Goal: Task Accomplishment & Management: Use online tool/utility

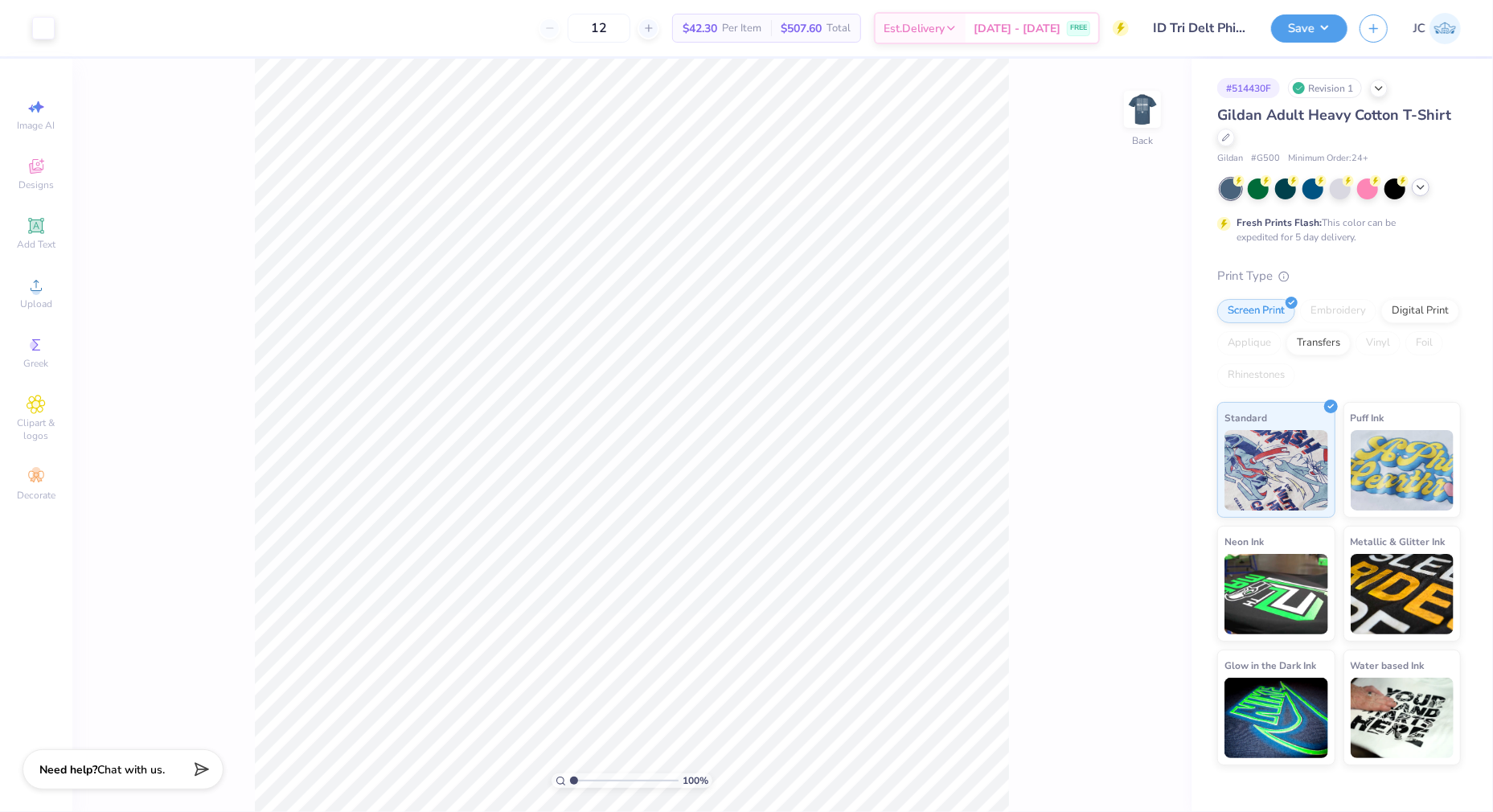
click at [1429, 186] on div at bounding box center [1420, 187] width 17 height 17
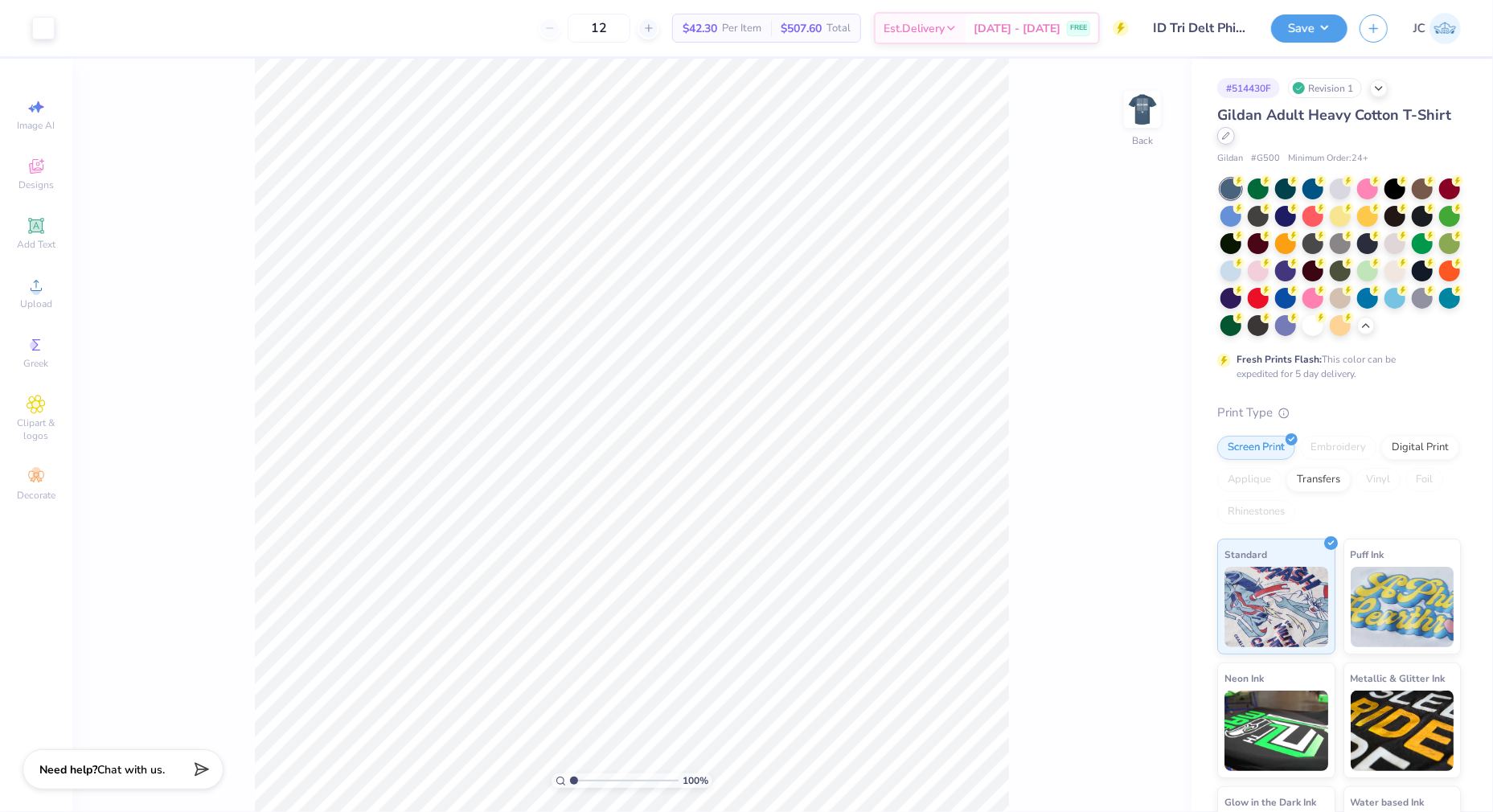
click at [1223, 137] on icon at bounding box center [1226, 136] width 8 height 8
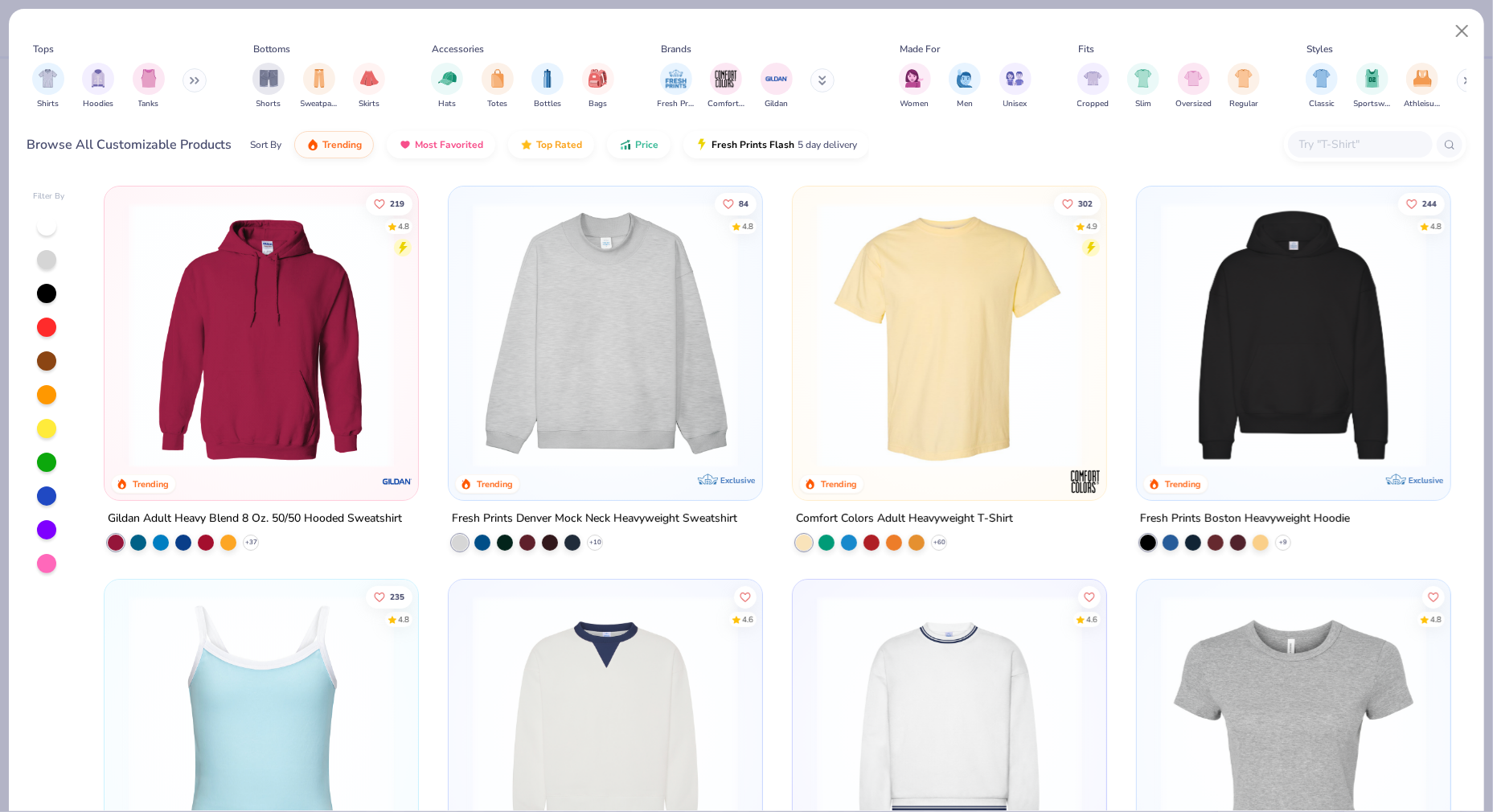
click at [1020, 327] on img at bounding box center [949, 335] width 281 height 265
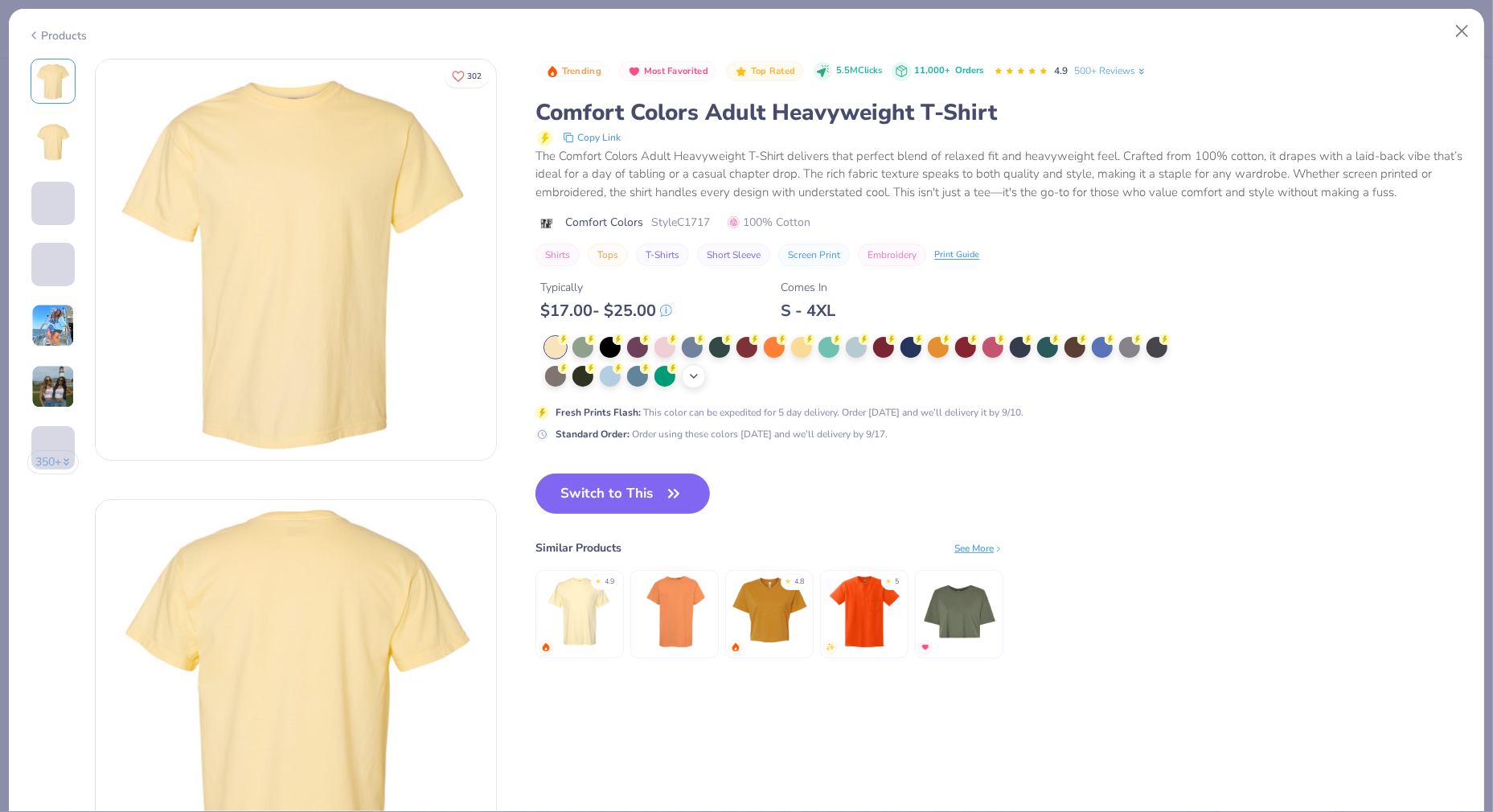
click at [696, 370] on icon at bounding box center [693, 376] width 13 height 13
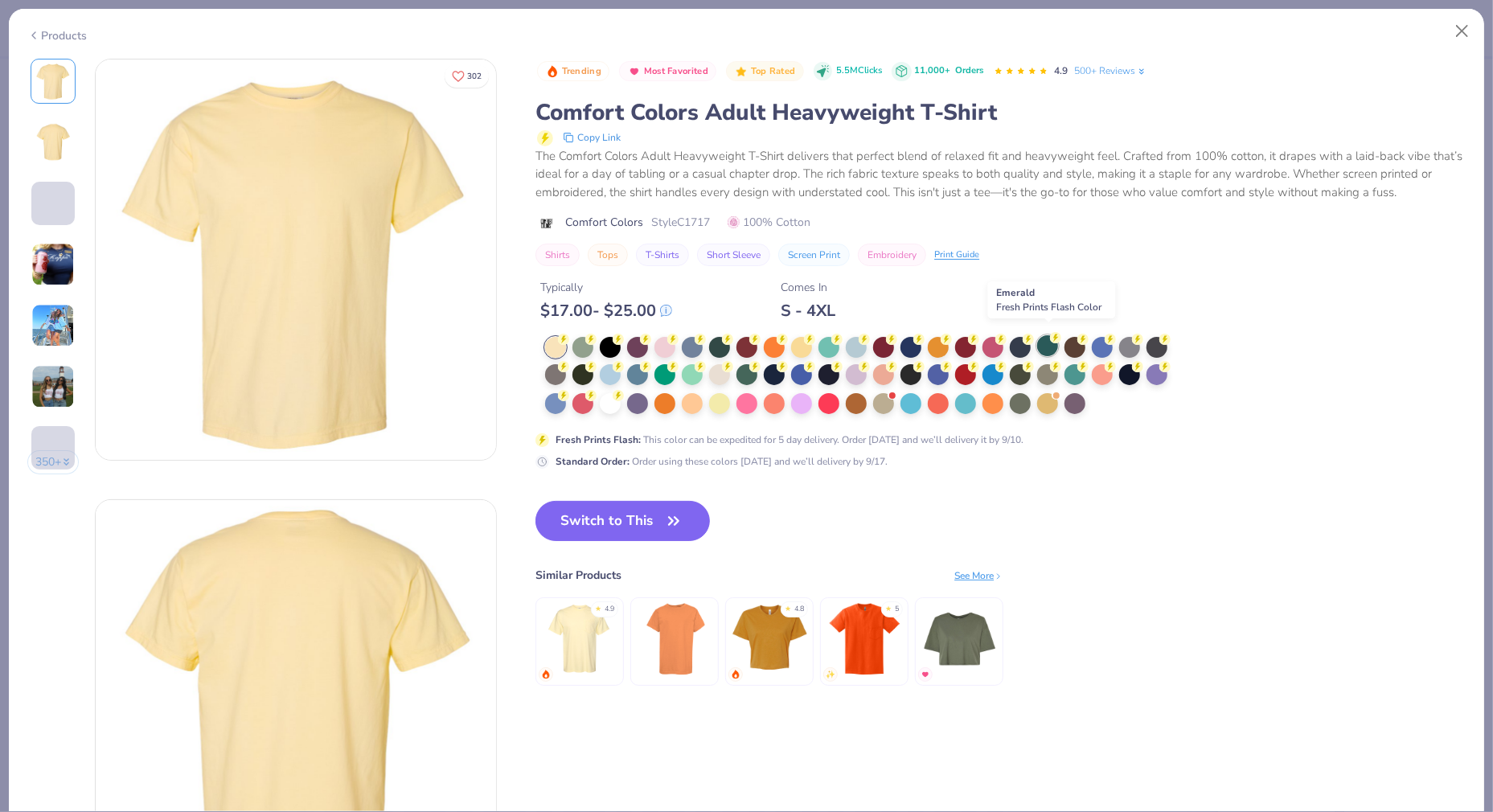
click at [1045, 337] on div at bounding box center [1048, 346] width 21 height 21
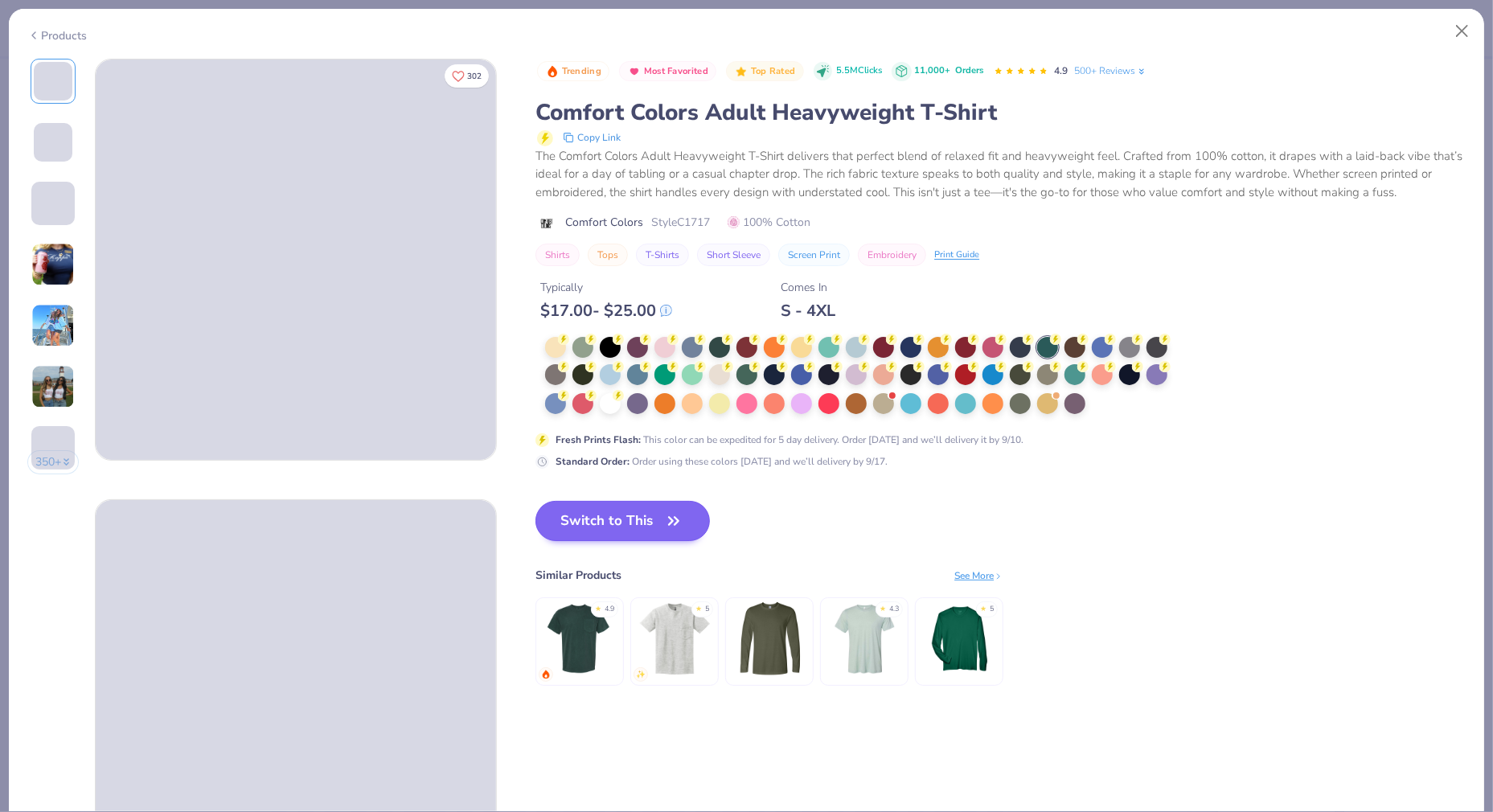
click at [635, 505] on button "Switch to This" at bounding box center [622, 520] width 175 height 40
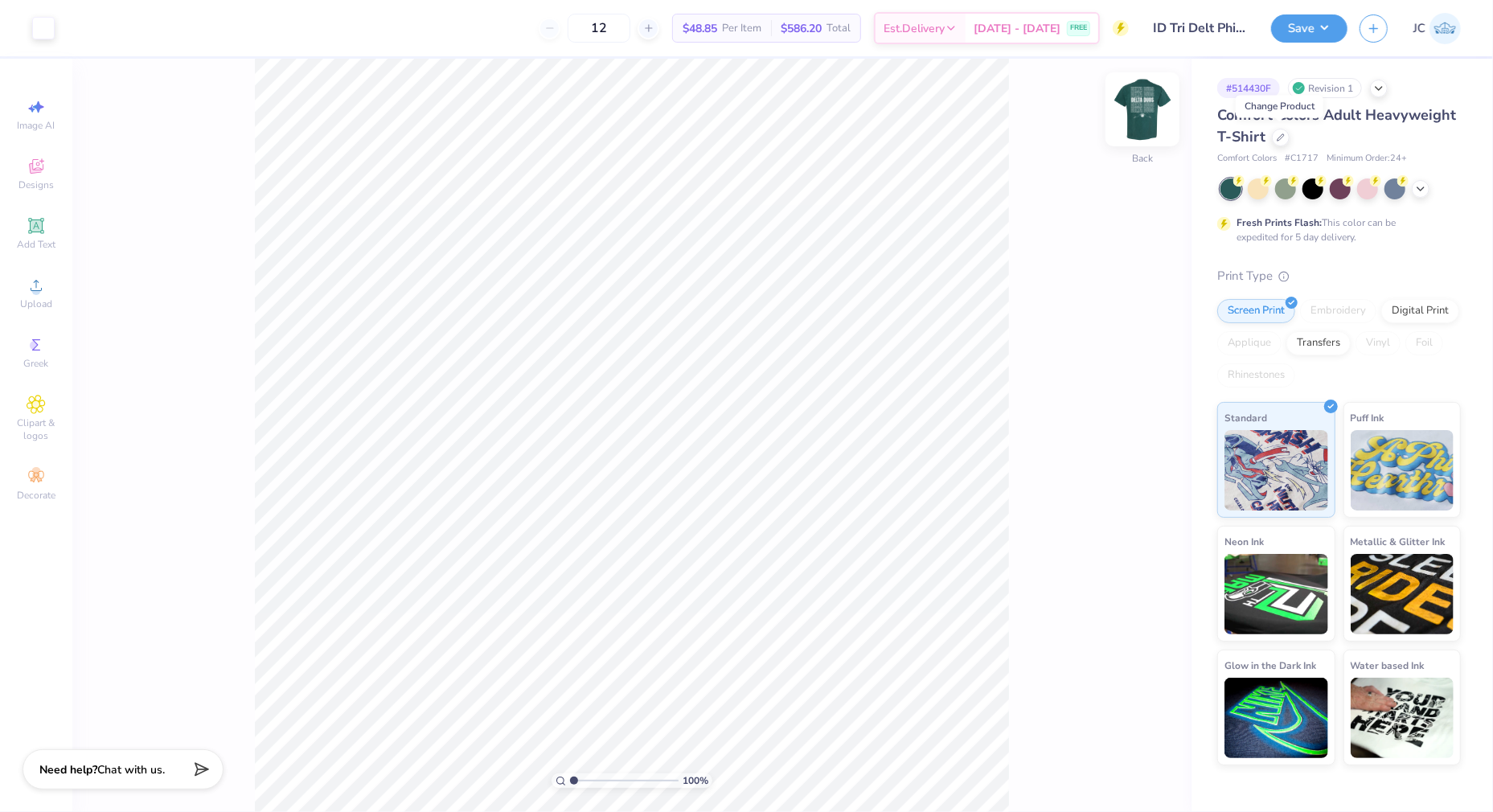
click at [1147, 105] on img at bounding box center [1142, 109] width 64 height 64
type input "3.82"
click at [1115, 759] on icon at bounding box center [1116, 766] width 16 height 16
click at [1116, 759] on icon at bounding box center [1116, 766] width 16 height 16
click at [1117, 759] on icon at bounding box center [1116, 766] width 16 height 16
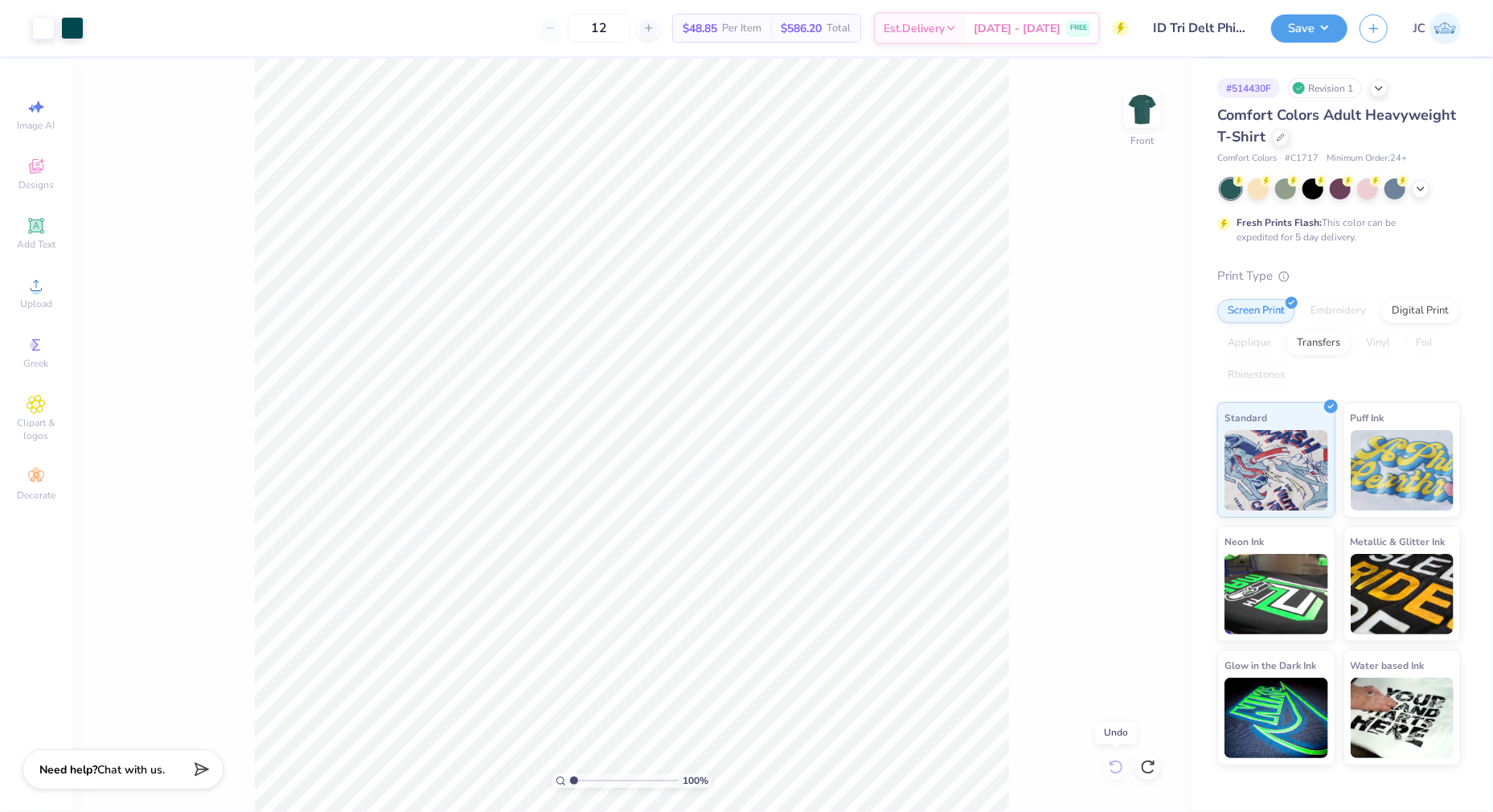
click at [1117, 759] on div "100 % Front" at bounding box center [632, 435] width 1119 height 753
click at [1326, 26] on button "Save" at bounding box center [1309, 25] width 77 height 28
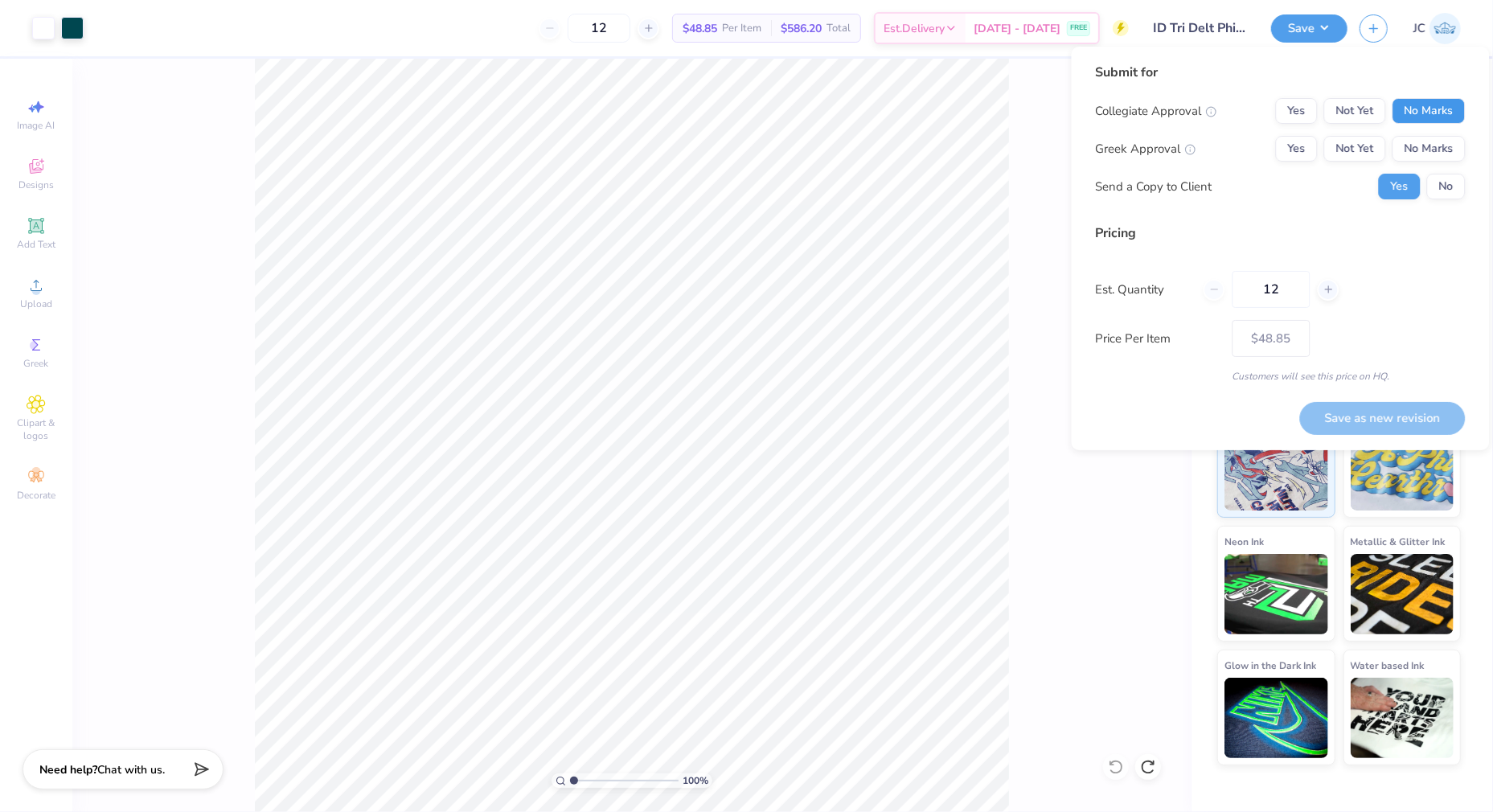
click at [1423, 110] on button "No Marks" at bounding box center [1428, 110] width 73 height 26
click at [1354, 154] on button "Not Yet" at bounding box center [1355, 148] width 62 height 26
click at [1352, 407] on button "Save as new revision" at bounding box center [1382, 419] width 166 height 33
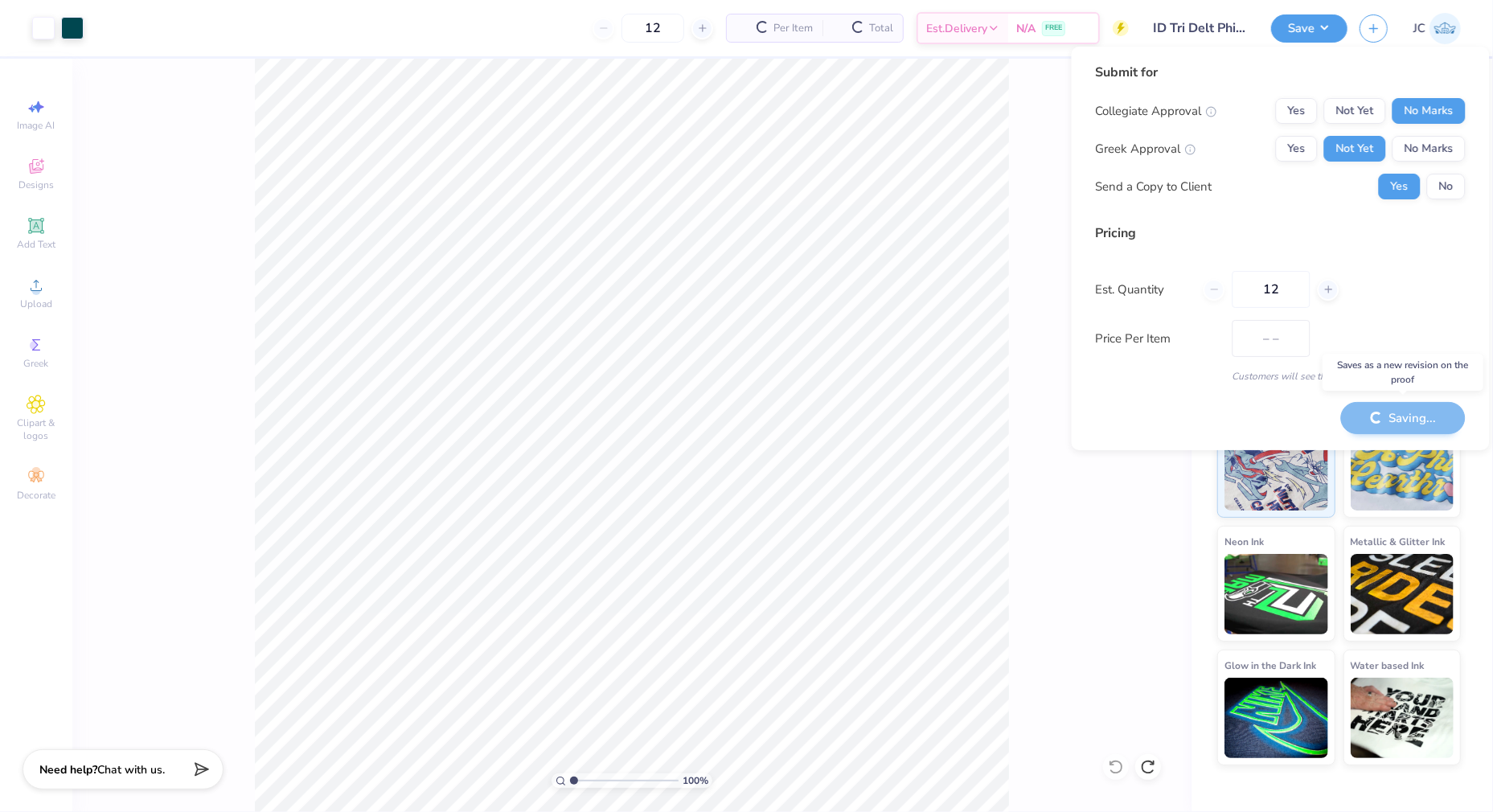
type input "$48.85"
